Goal: Task Accomplishment & Management: Complete application form

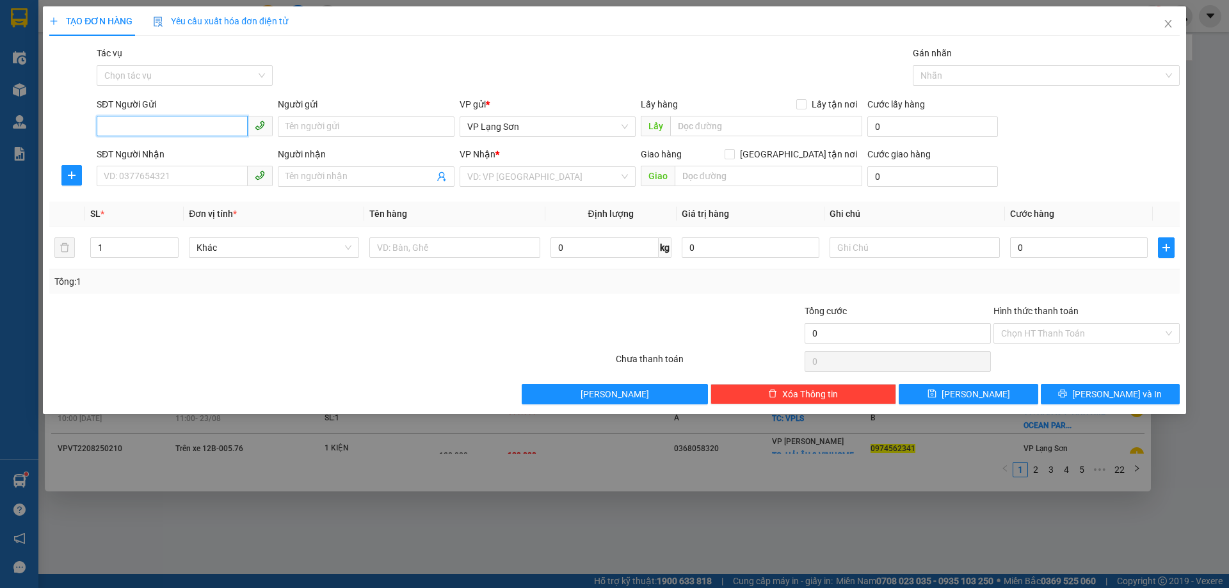
click at [156, 124] on input "SĐT Người Gửi" at bounding box center [172, 126] width 151 height 20
type input "0397314844"
click at [113, 182] on input "SĐT Người Nhận" at bounding box center [172, 176] width 151 height 20
click at [550, 128] on span "VP Lạng Sơn" at bounding box center [547, 126] width 161 height 19
type input "0988985689"
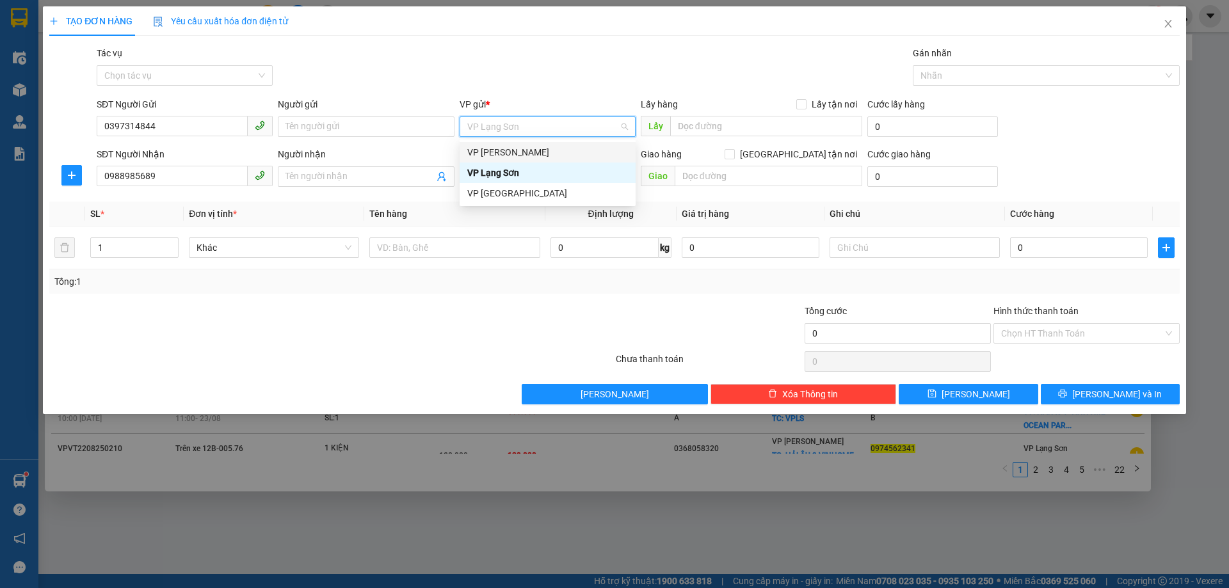
click at [517, 151] on div "VP [PERSON_NAME]" at bounding box center [547, 152] width 161 height 14
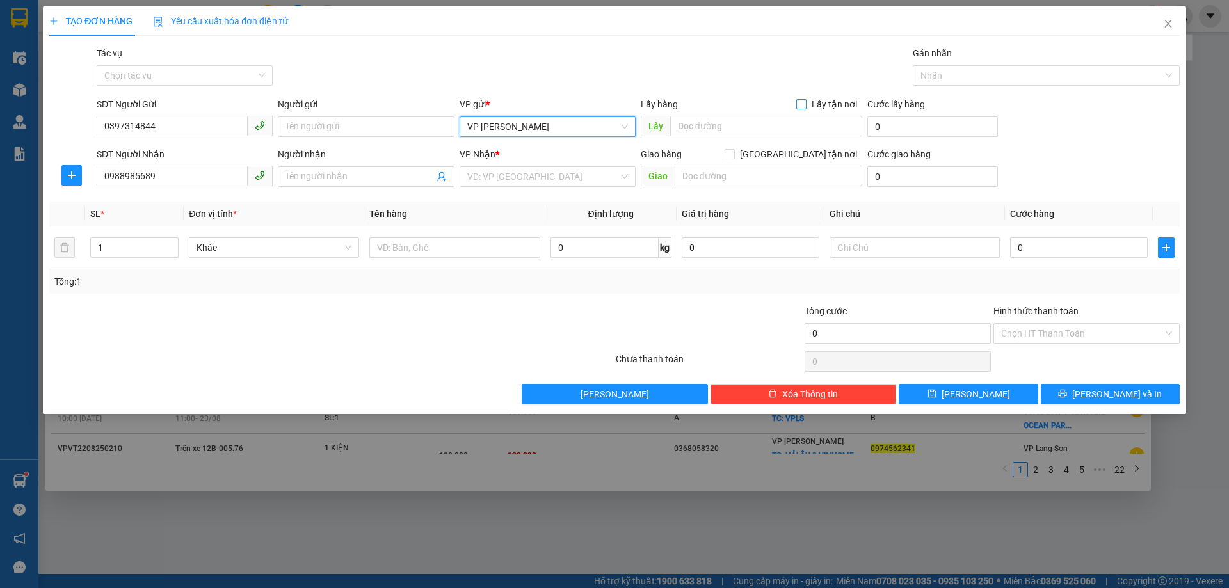
drag, startPoint x: 803, startPoint y: 102, endPoint x: 788, endPoint y: 108, distance: 15.8
click at [802, 103] on input "Lấy tận nơi" at bounding box center [800, 103] width 9 height 9
checkbox input "true"
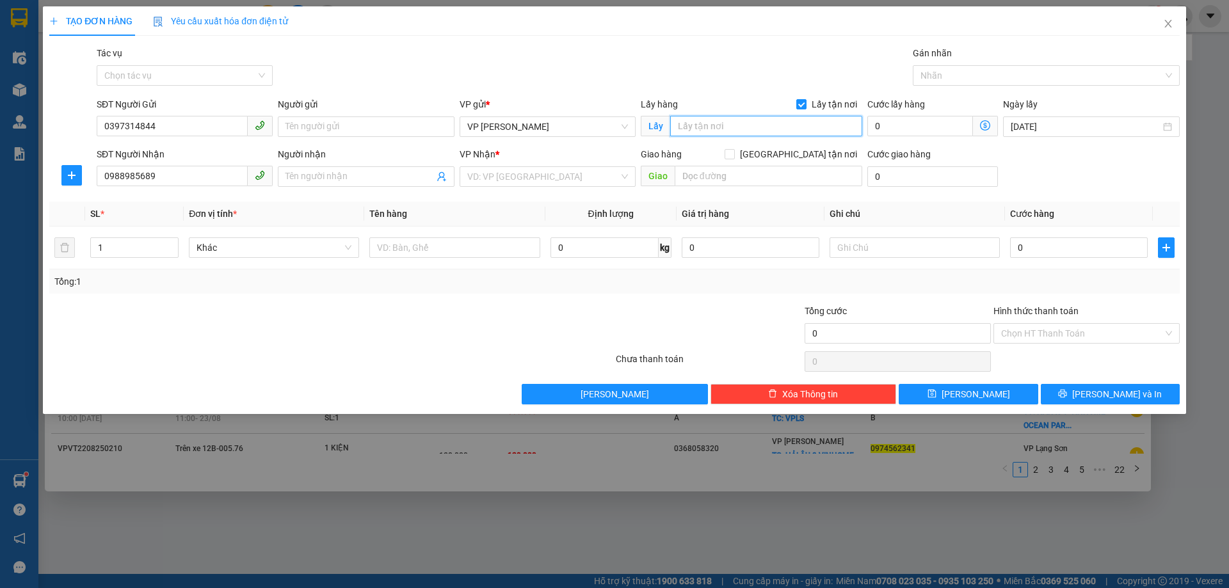
click at [712, 122] on input "text" at bounding box center [766, 126] width 192 height 20
drag, startPoint x: 796, startPoint y: 151, endPoint x: 789, endPoint y: 152, distance: 6.4
click at [792, 152] on div "Giao hàng [GEOGRAPHIC_DATA] tận nơi" at bounding box center [751, 154] width 221 height 14
drag, startPoint x: 688, startPoint y: 177, endPoint x: 749, endPoint y: 158, distance: 64.2
click at [695, 175] on input "text" at bounding box center [769, 176] width 188 height 20
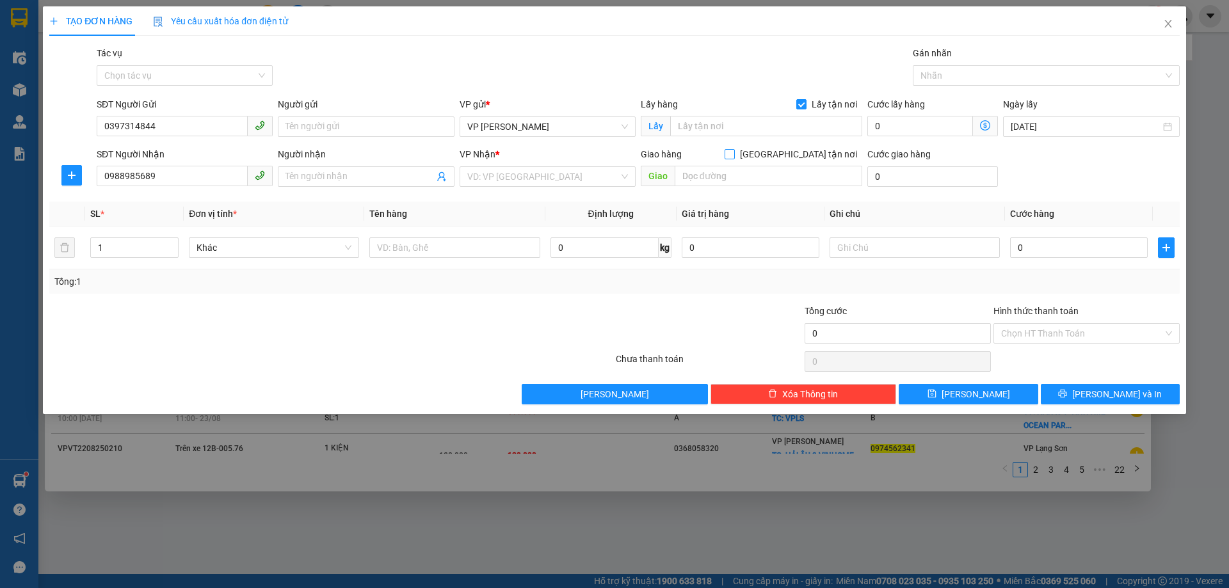
click at [735, 152] on span at bounding box center [729, 154] width 10 height 10
click at [733, 152] on input "[GEOGRAPHIC_DATA] tận nơi" at bounding box center [728, 153] width 9 height 9
checkbox input "true"
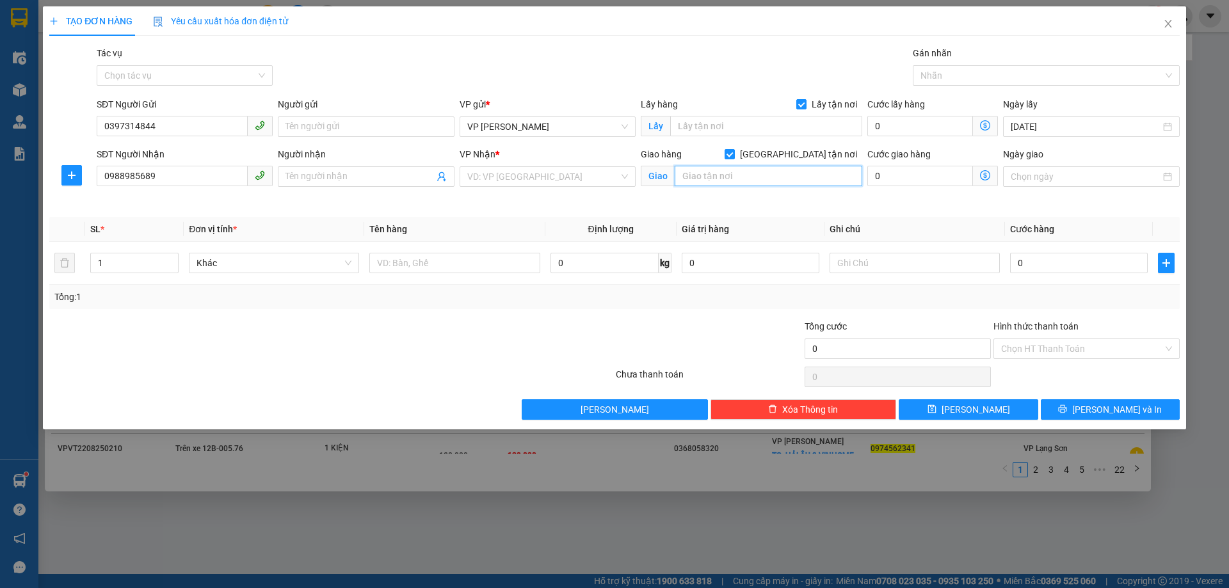
drag, startPoint x: 705, startPoint y: 175, endPoint x: 711, endPoint y: 166, distance: 10.7
click at [707, 172] on input "text" at bounding box center [769, 176] width 188 height 20
type input "215 DÂY THÉP"
click at [727, 131] on input "text" at bounding box center [766, 126] width 192 height 20
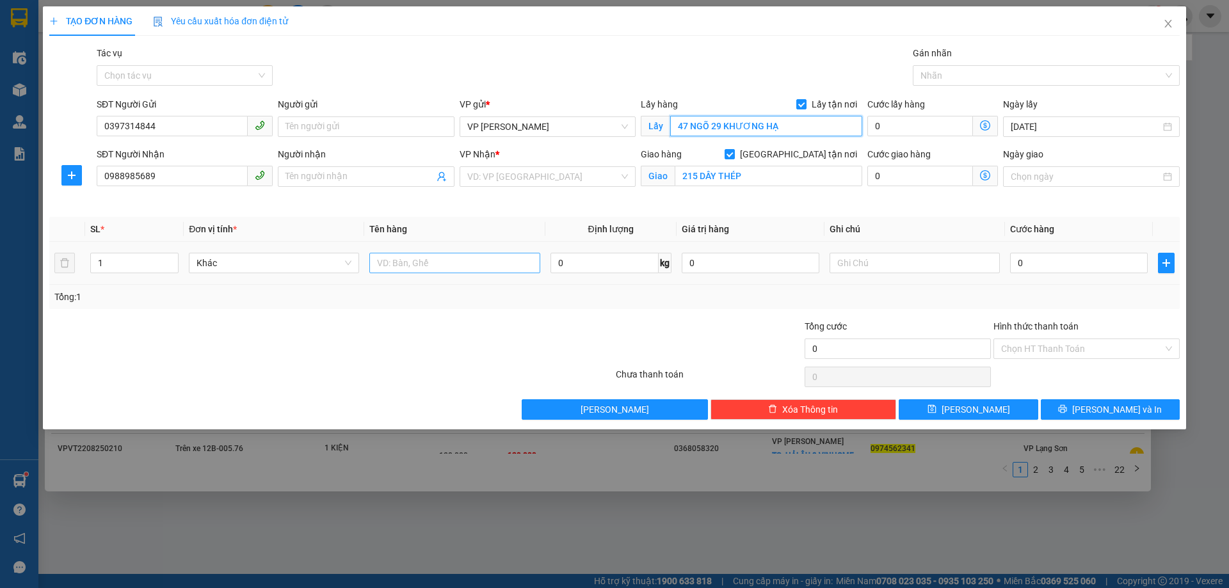
type input "47 NGÕ 29 KHƯƠNG HẠ"
drag, startPoint x: 454, startPoint y: 260, endPoint x: 444, endPoint y: 259, distance: 9.8
click at [453, 260] on input "text" at bounding box center [454, 263] width 170 height 20
type input "1 KIỆN GIẤY IN"
click at [1069, 266] on input "0" at bounding box center [1079, 263] width 138 height 20
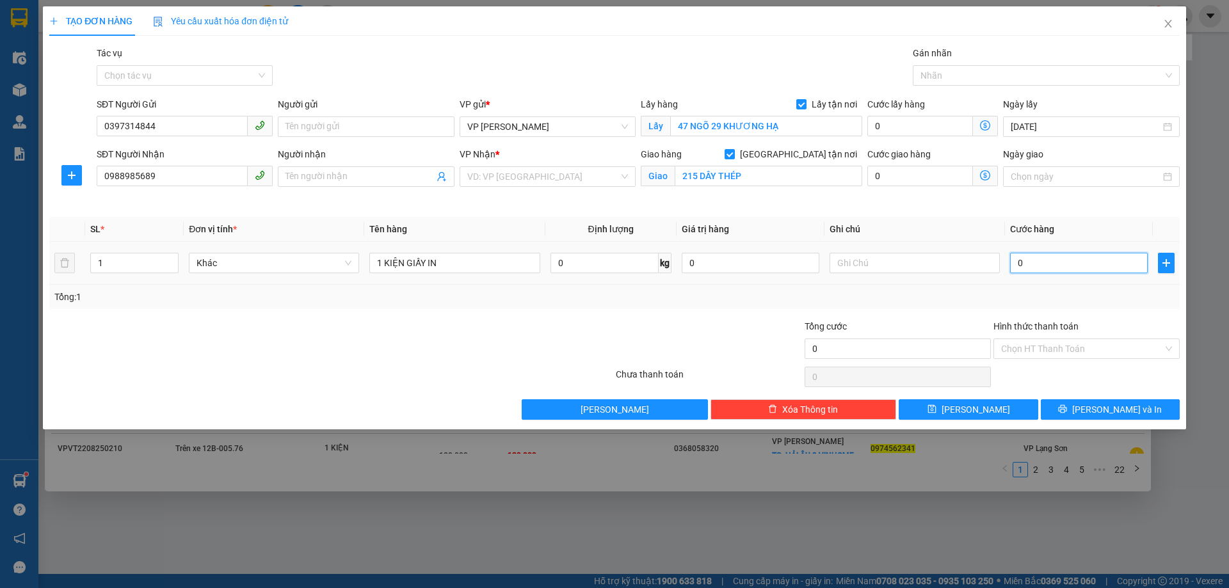
type input "1"
type input "11"
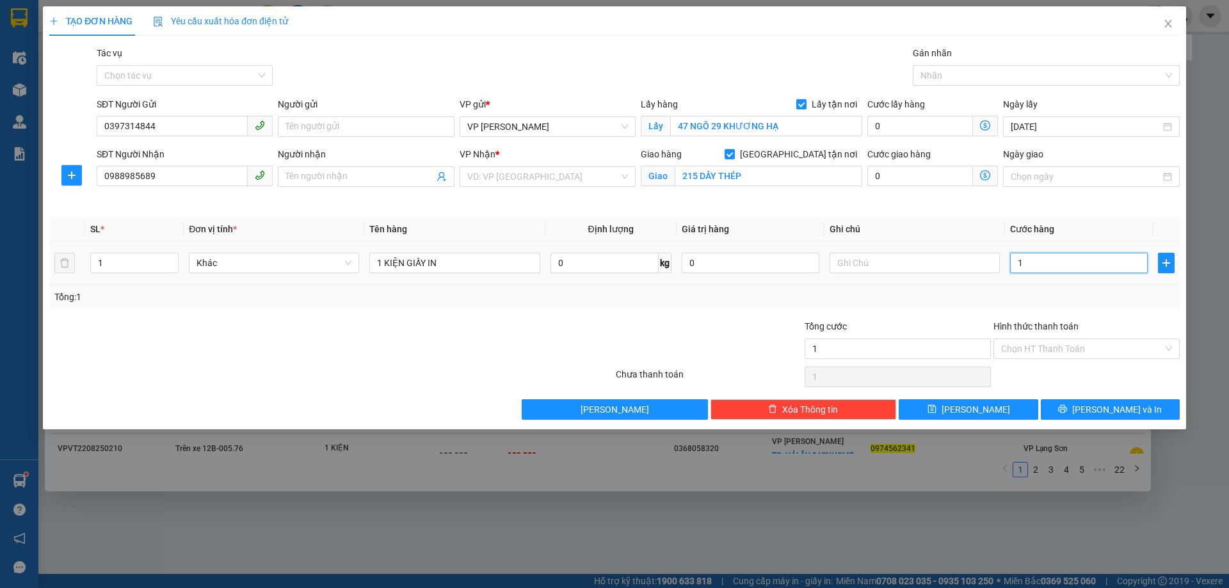
type input "11"
type input "110"
type input "110.000"
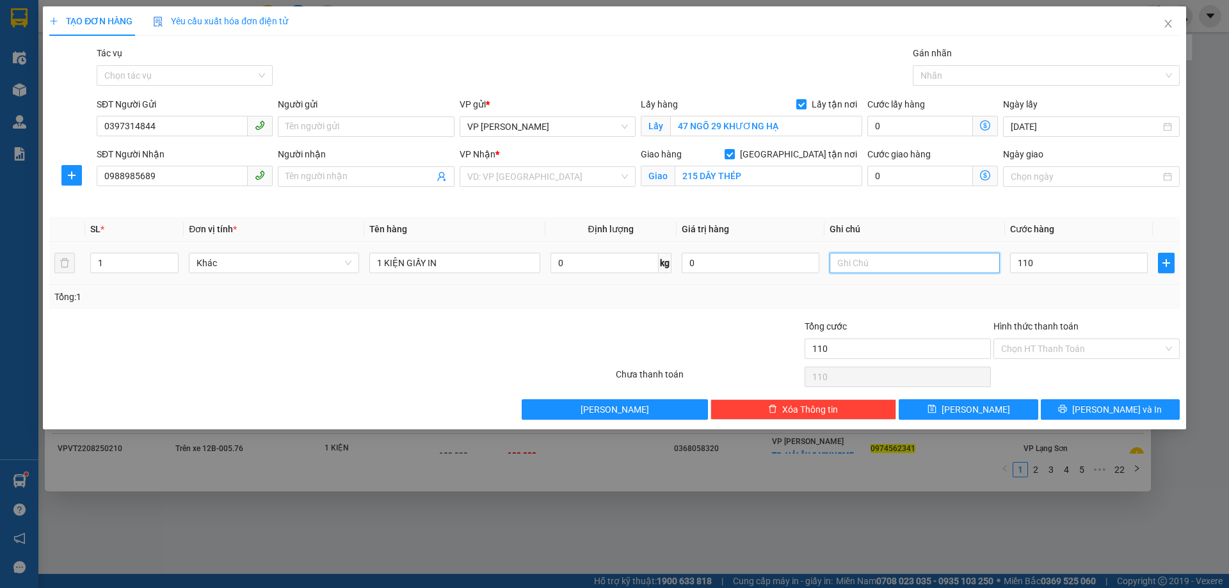
type input "110.000"
click at [868, 261] on input "text" at bounding box center [914, 263] width 170 height 20
click at [881, 260] on input "text" at bounding box center [914, 263] width 170 height 20
type input "NG NHẬN TT"
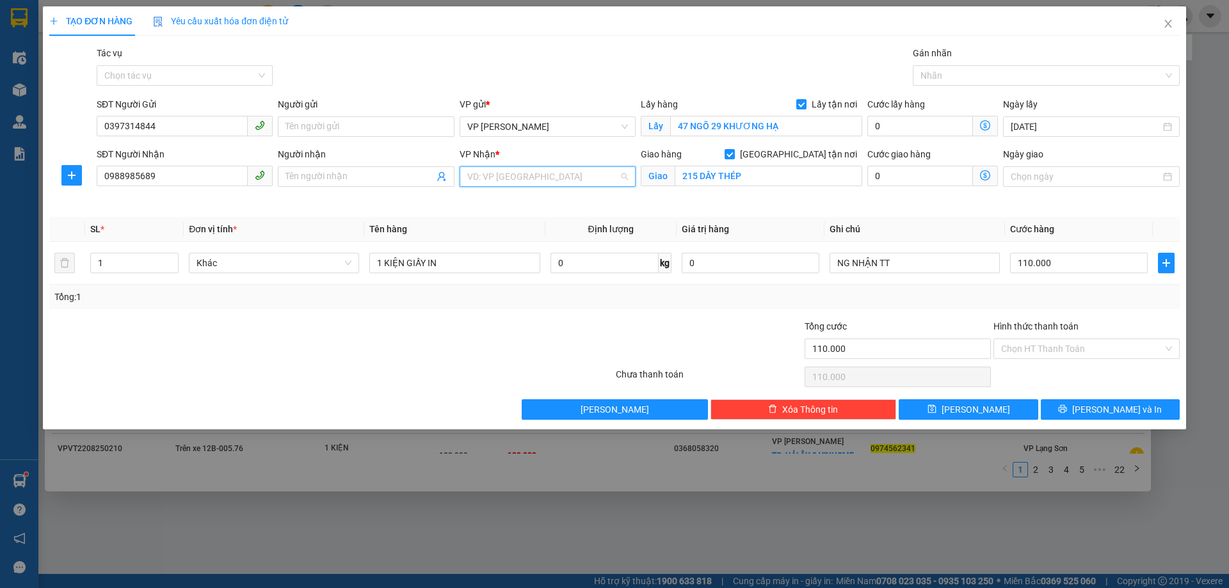
drag, startPoint x: 569, startPoint y: 182, endPoint x: 527, endPoint y: 205, distance: 47.9
click at [567, 182] on input "search" at bounding box center [543, 176] width 152 height 19
click at [508, 221] on div "VP Lạng Sơn" at bounding box center [547, 223] width 161 height 14
click at [952, 404] on button "[PERSON_NAME]" at bounding box center [968, 409] width 139 height 20
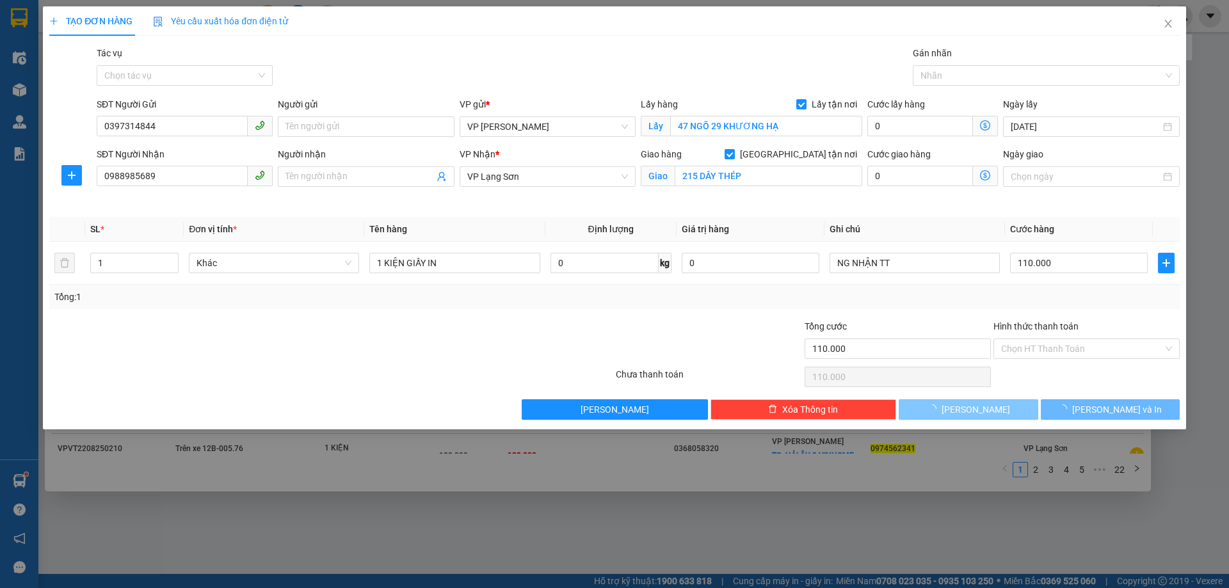
checkbox input "false"
type input "0"
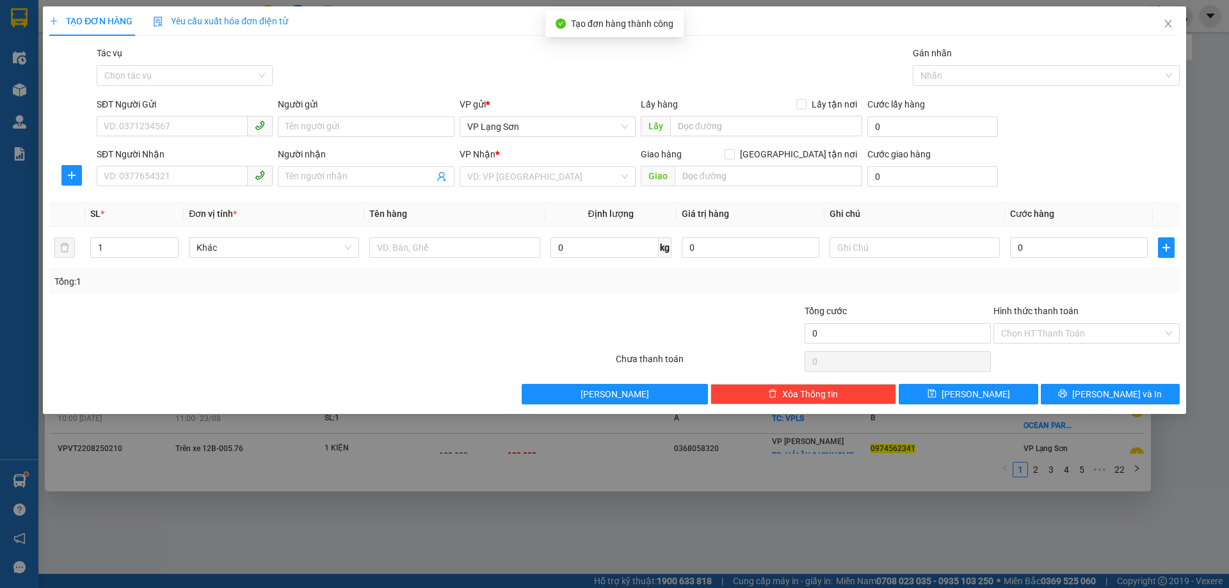
click at [1203, 84] on div "TẠO ĐƠN HÀNG Yêu cầu xuất hóa đơn điện tử Transit Pickup Surcharge Ids Transit …" at bounding box center [614, 294] width 1229 height 588
drag, startPoint x: 1172, startPoint y: 15, endPoint x: 1185, endPoint y: 122, distance: 107.1
click at [1171, 17] on span "Close" at bounding box center [1168, 24] width 36 height 36
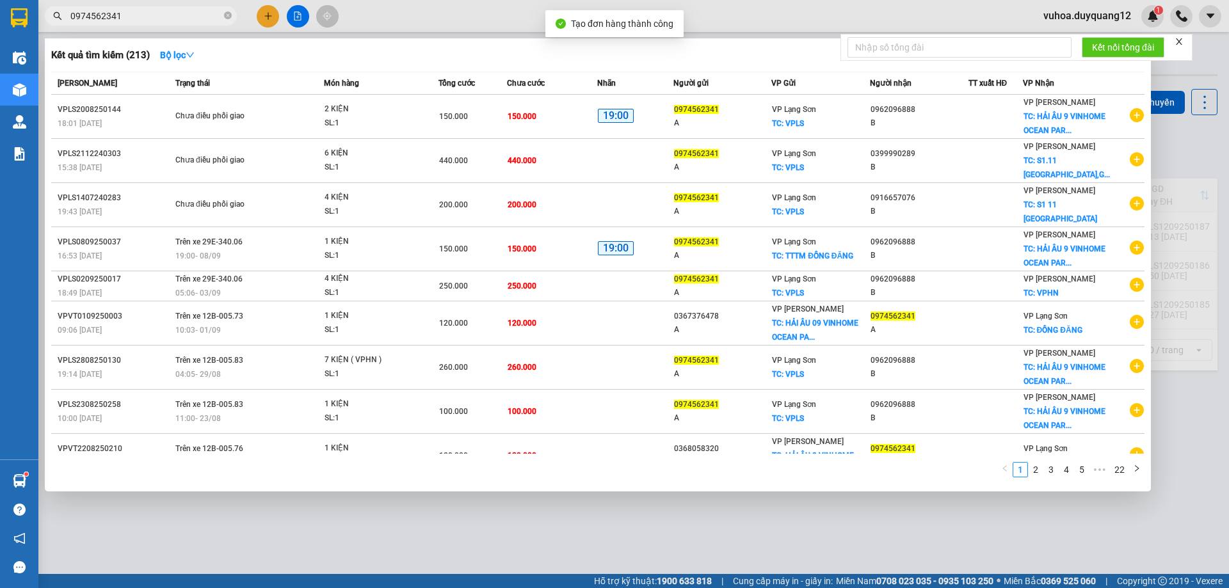
click at [1202, 142] on div at bounding box center [614, 294] width 1229 height 588
